Goal: Task Accomplishment & Management: Use online tool/utility

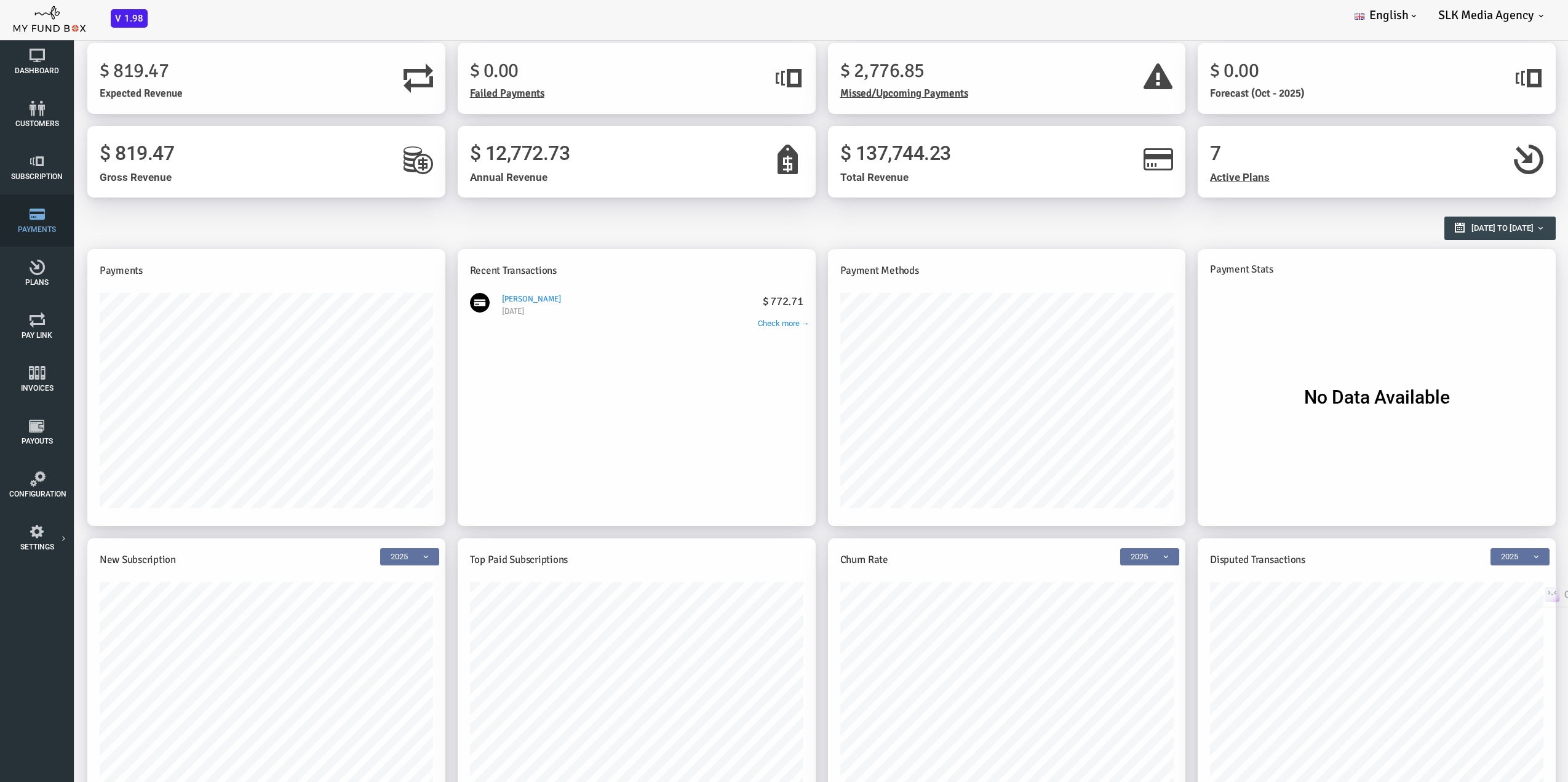
click at [36, 224] on link "Payments" at bounding box center [37, 221] width 62 height 52
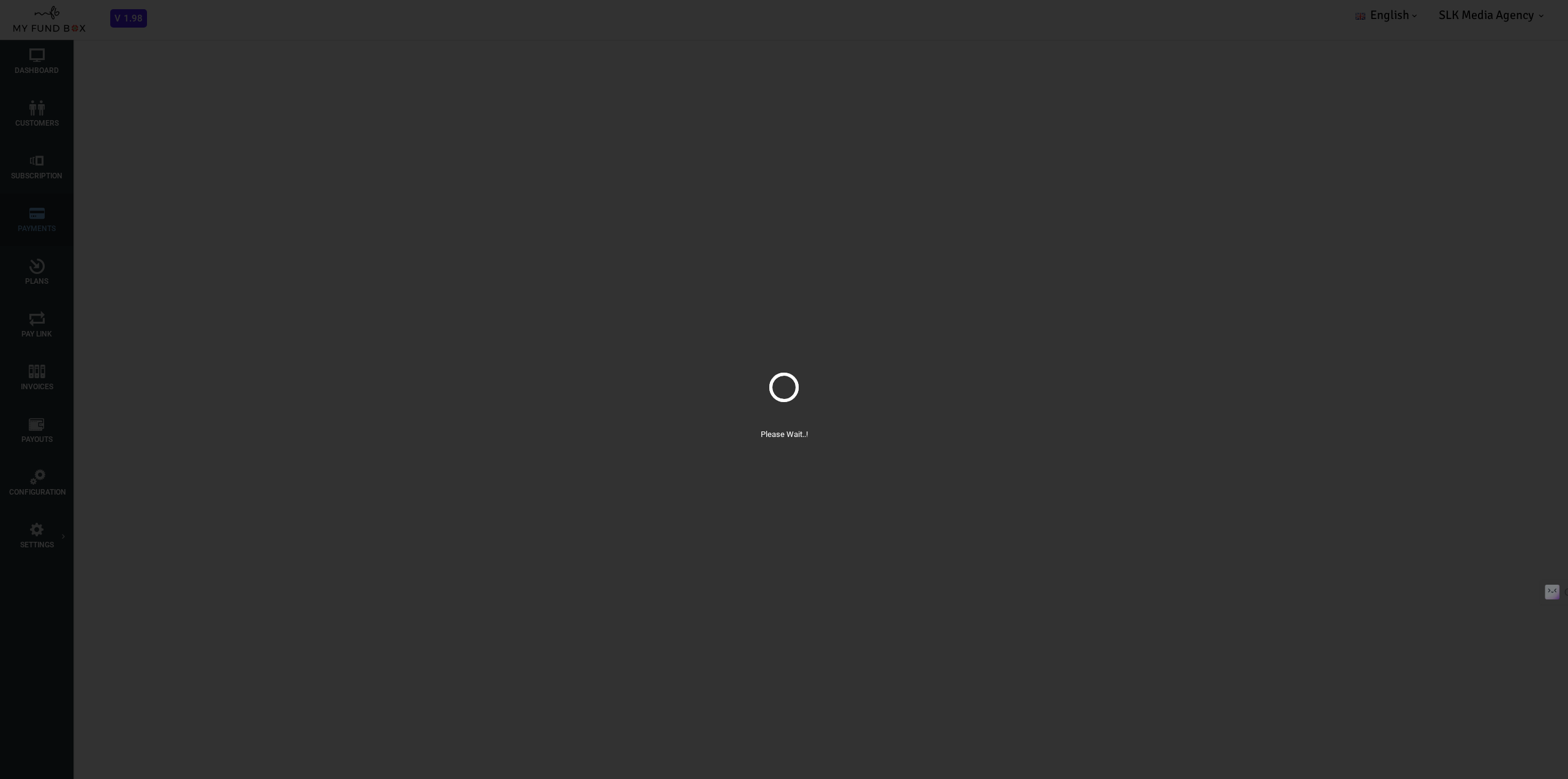
select select "100"
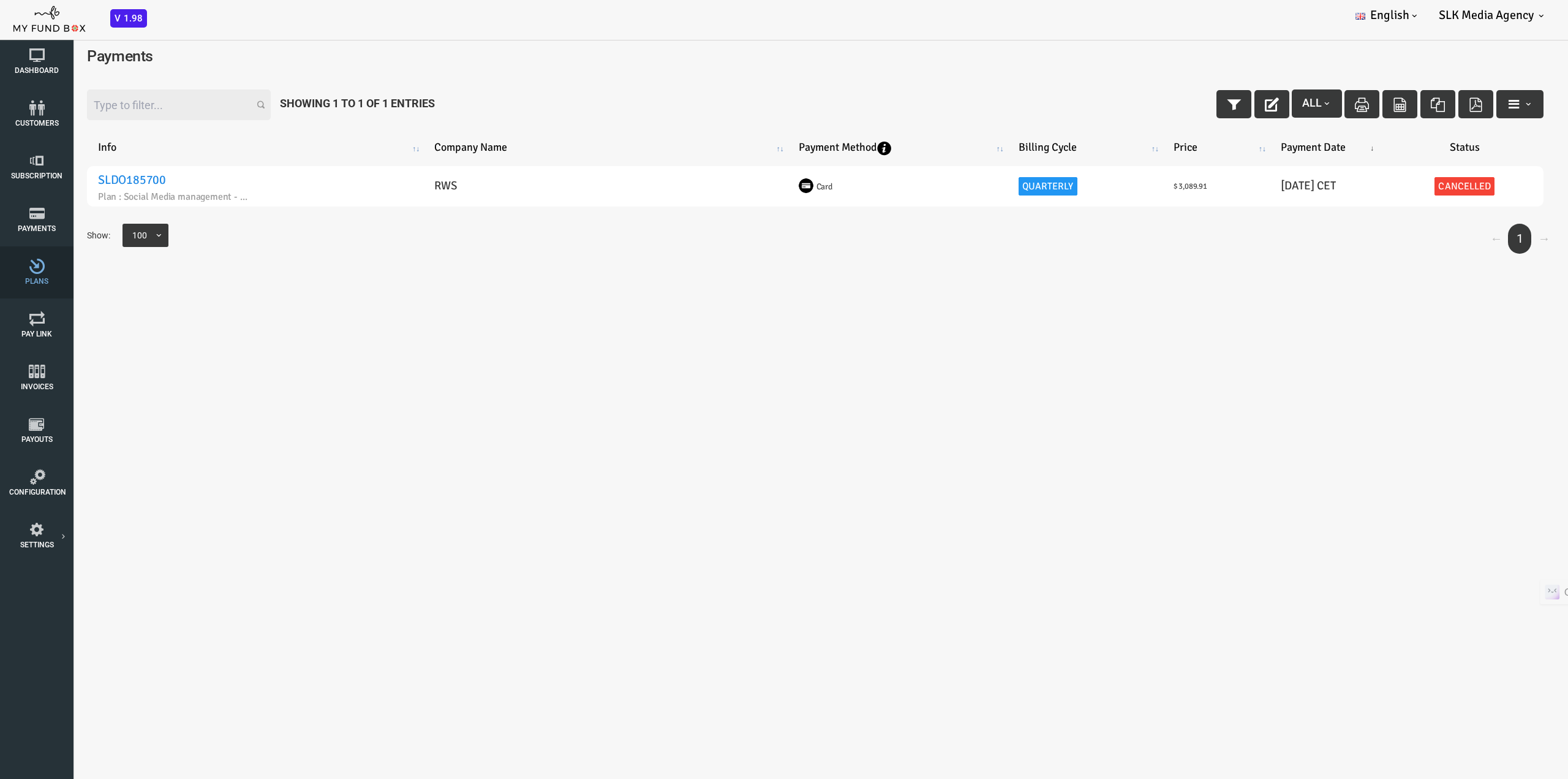
click at [0, 0] on span "Plans" at bounding box center [0, 0] width 0 height 0
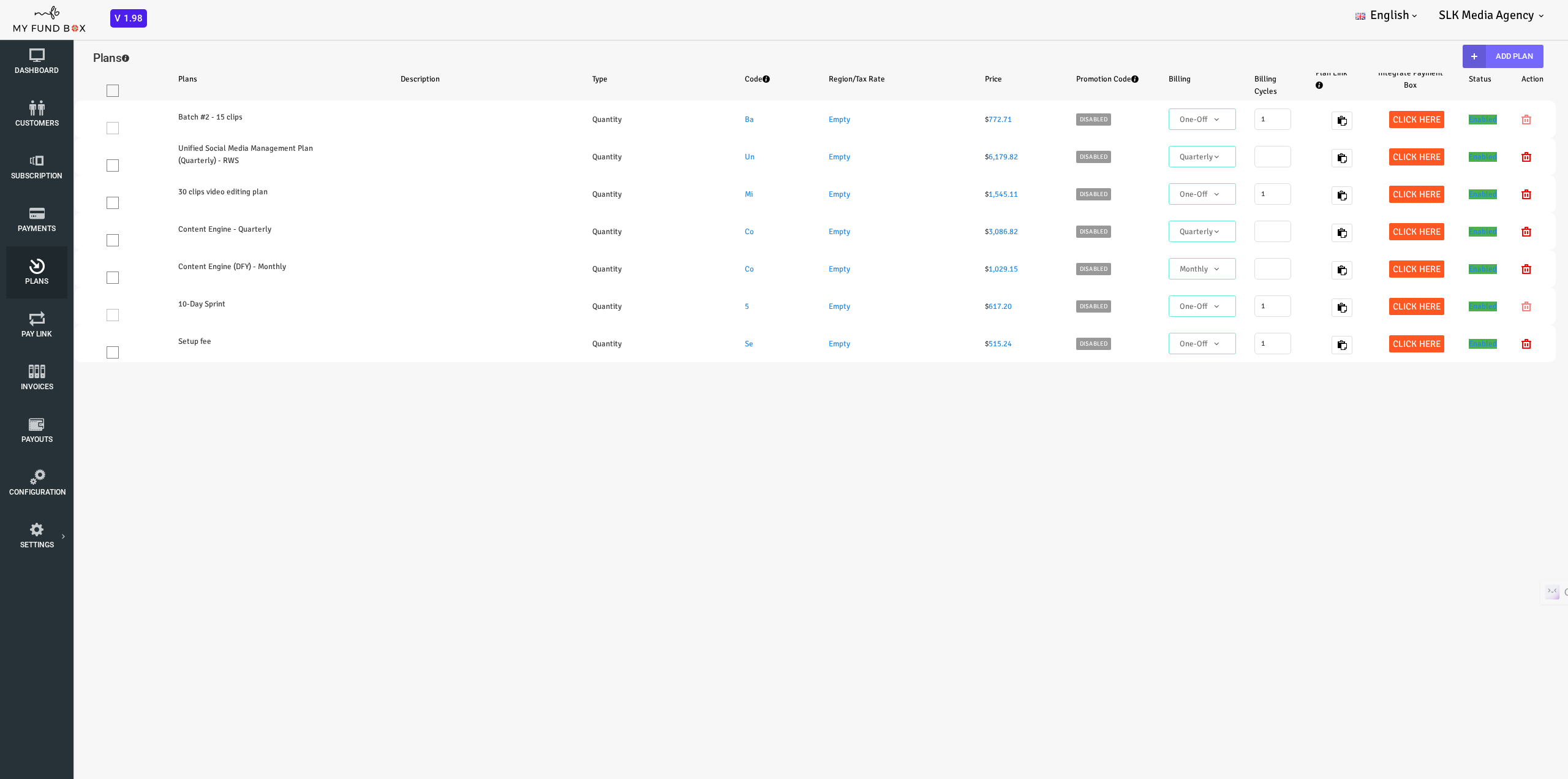
select select "100"
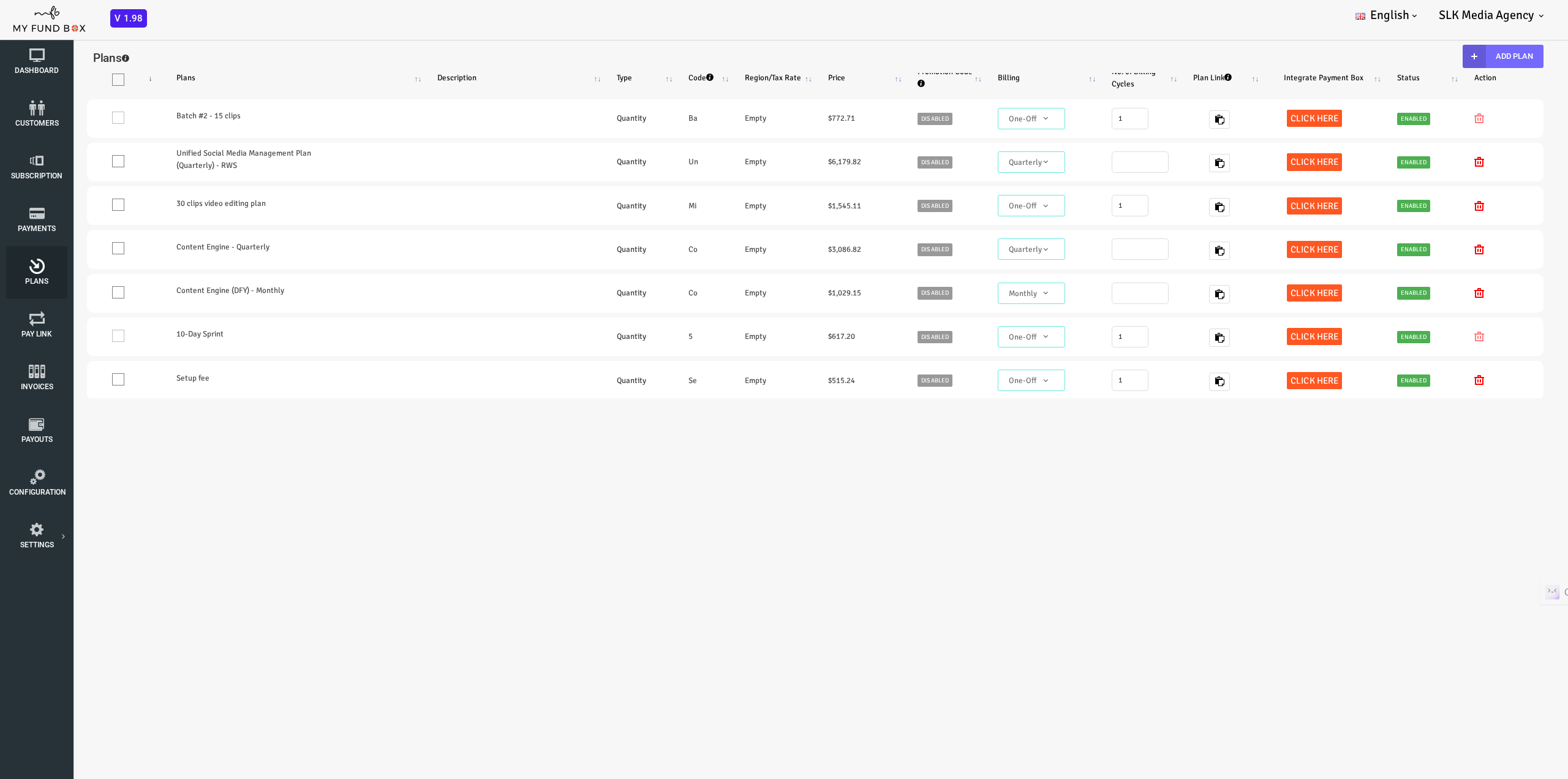
scroll to position [62, 0]
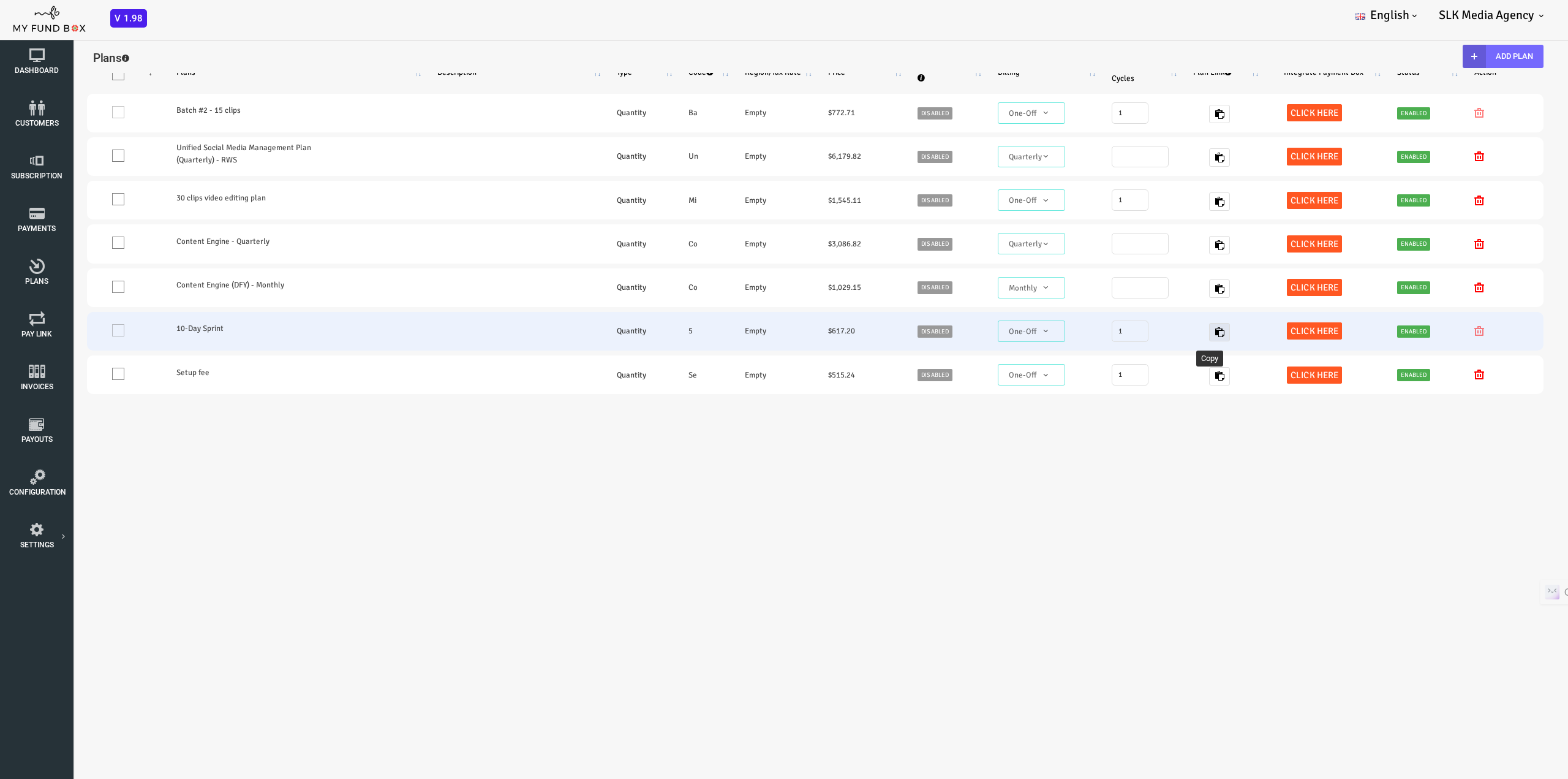
click at [1152, 330] on icon "button" at bounding box center [1157, 332] width 10 height 10
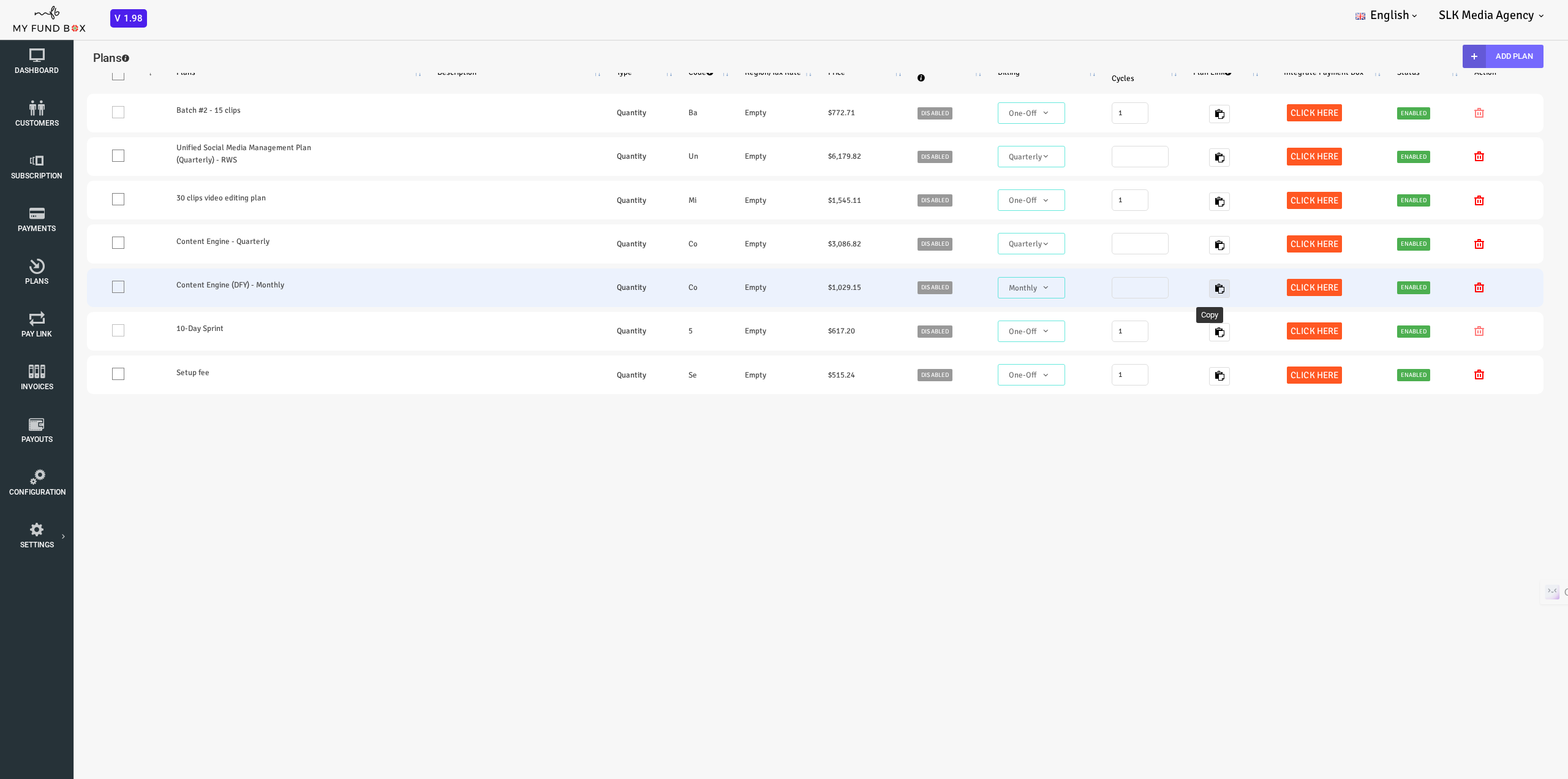
click at [1152, 290] on icon "button" at bounding box center [1157, 288] width 10 height 10
